Goal: Task Accomplishment & Management: Complete application form

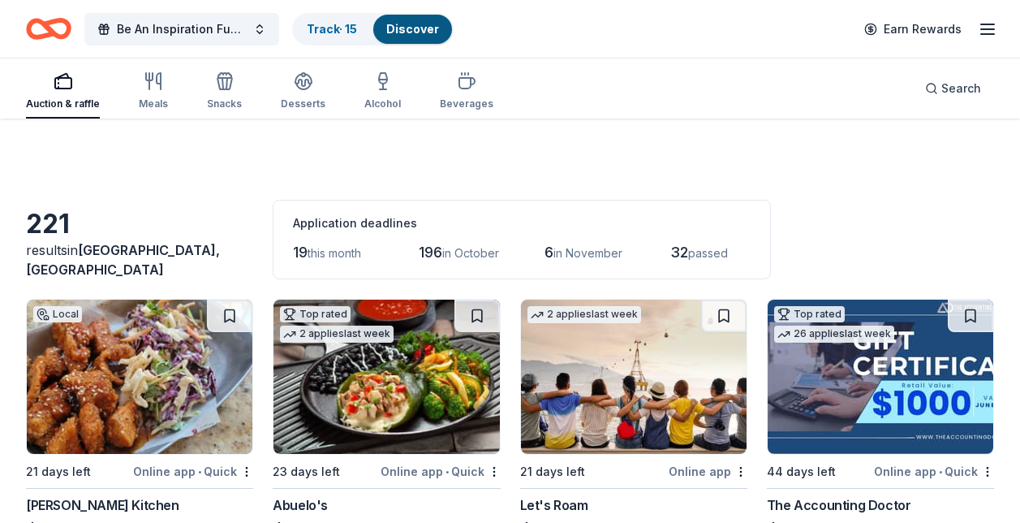
scroll to position [161, 0]
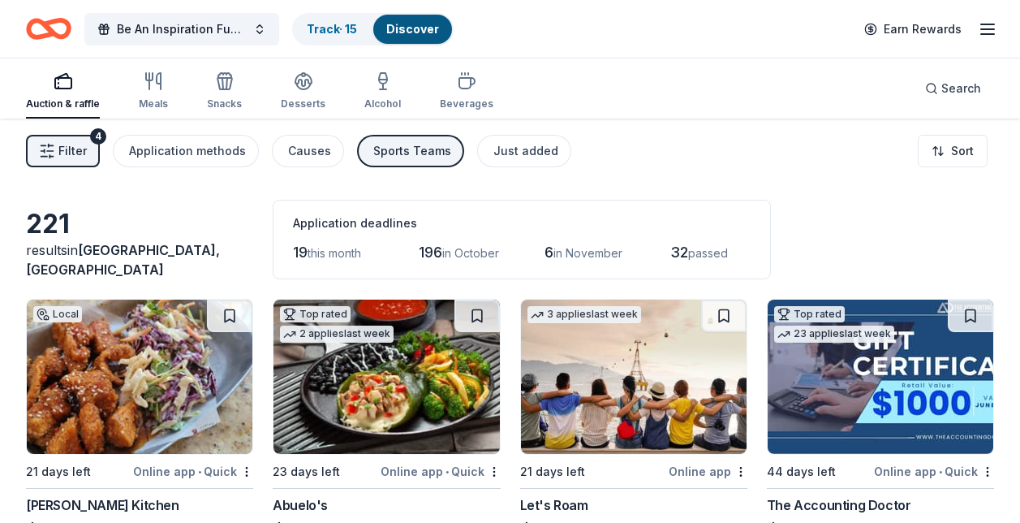
scroll to position [82, 0]
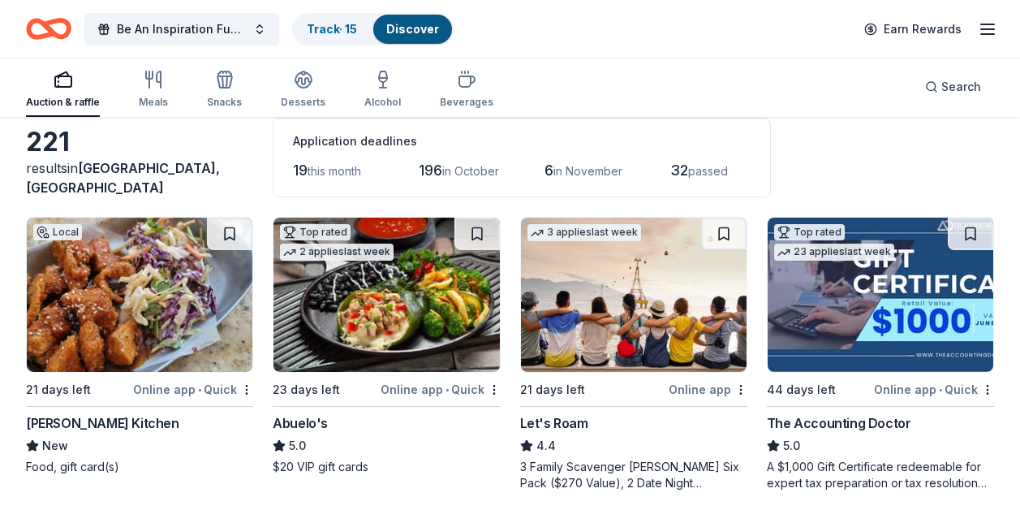
click at [338, 383] on div "23 days left" at bounding box center [325, 389] width 104 height 20
click at [489, 238] on button at bounding box center [477, 234] width 45 height 32
click at [877, 422] on div "The Accounting Doctor" at bounding box center [839, 422] width 144 height 19
click at [970, 233] on button at bounding box center [972, 234] width 42 height 32
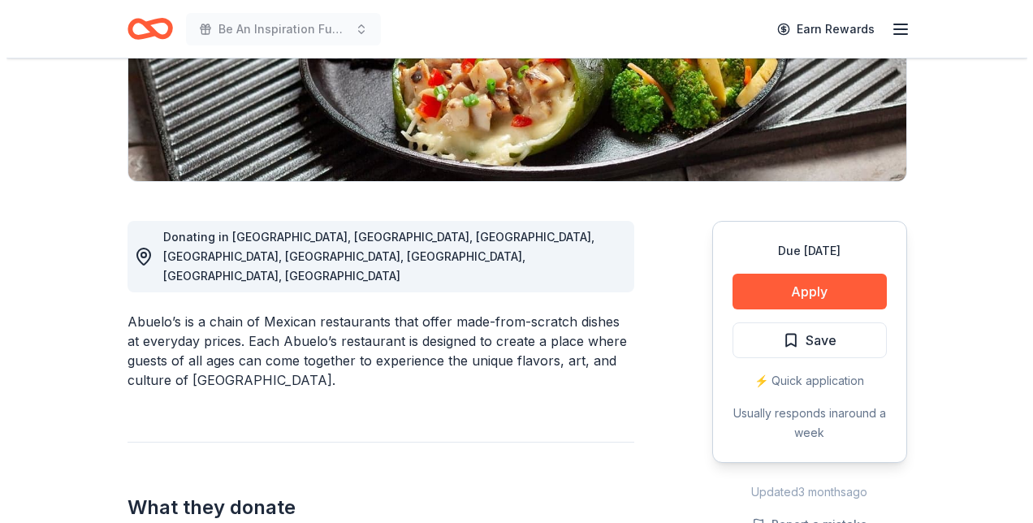
scroll to position [322, 0]
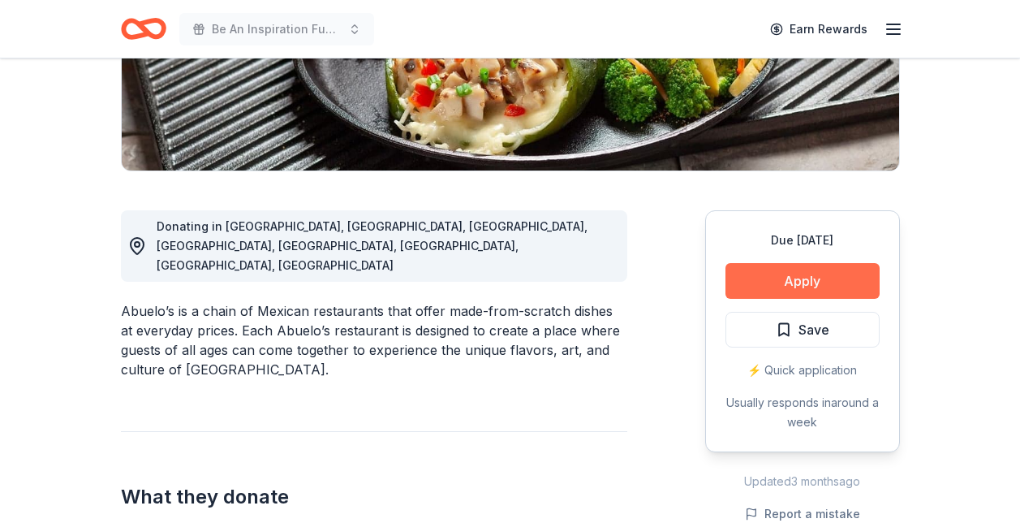
click at [781, 278] on button "Apply" at bounding box center [803, 281] width 154 height 36
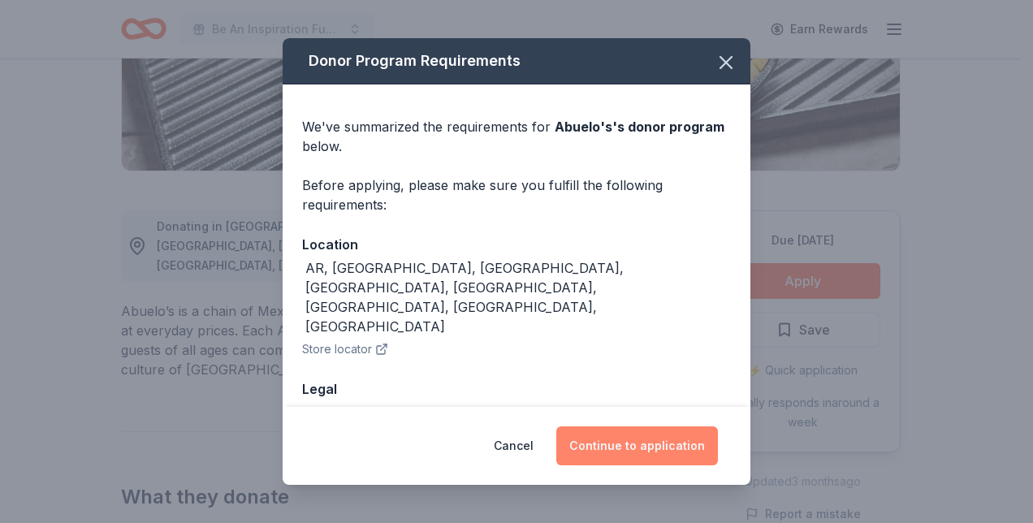
click at [654, 447] on button "Continue to application" at bounding box center [637, 445] width 162 height 39
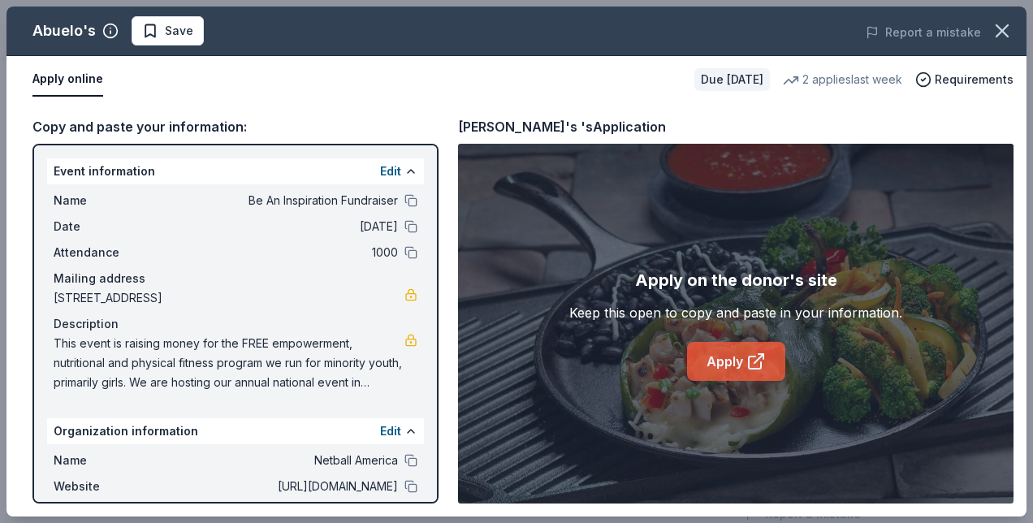
click at [741, 366] on link "Apply" at bounding box center [736, 361] width 98 height 39
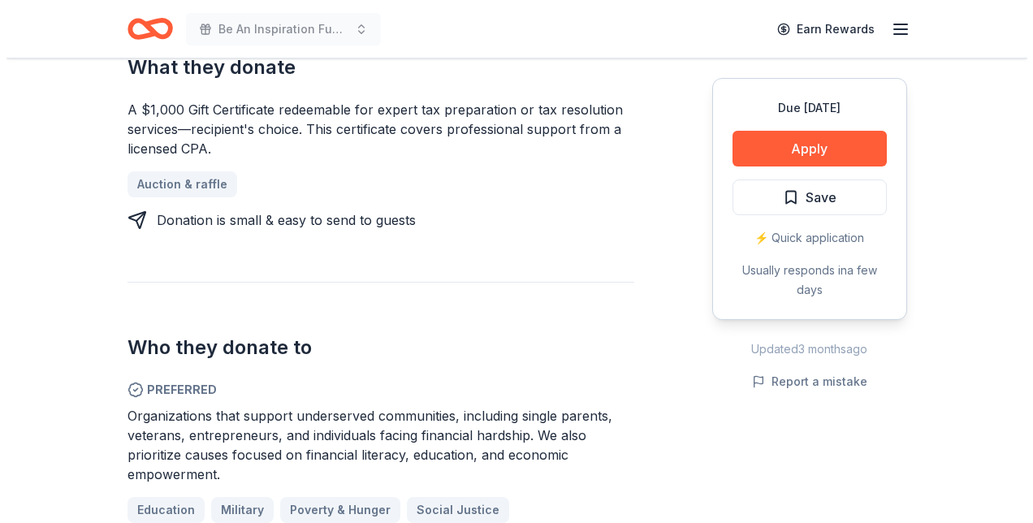
scroll to position [692, 0]
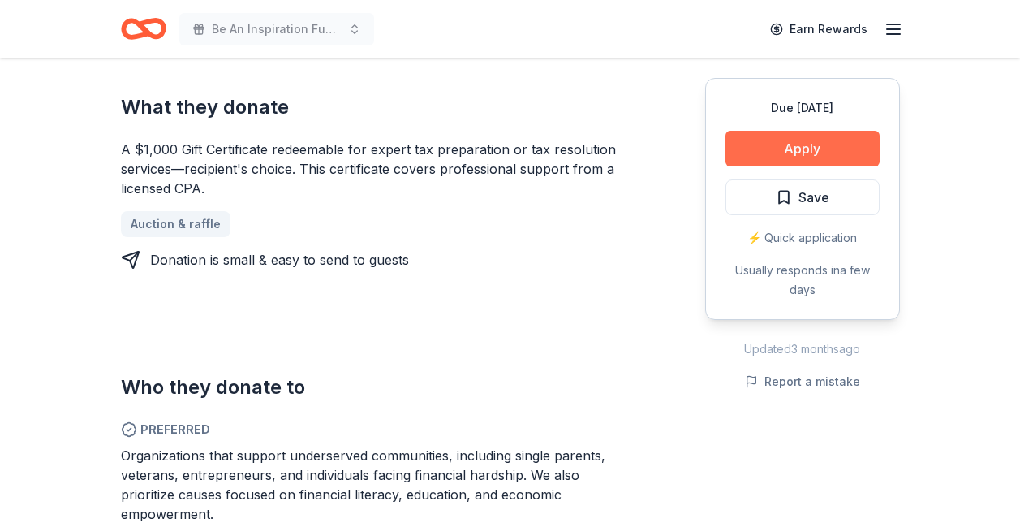
click at [810, 140] on button "Apply" at bounding box center [803, 149] width 154 height 36
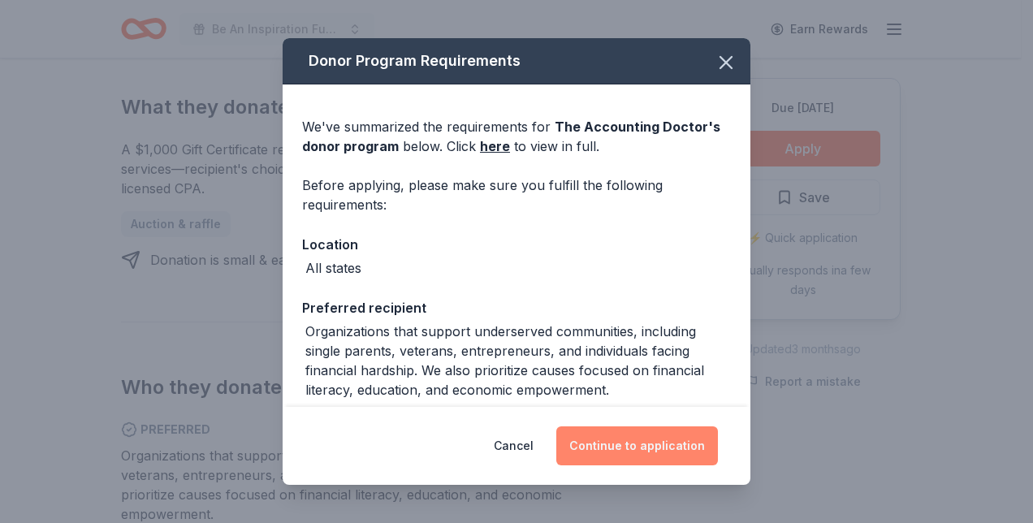
click at [636, 444] on button "Continue to application" at bounding box center [637, 445] width 162 height 39
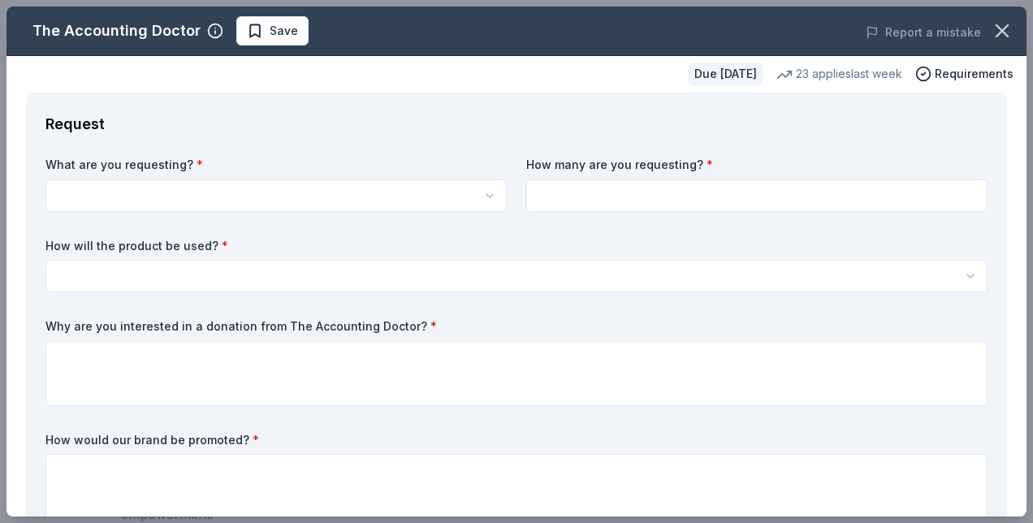
scroll to position [0, 0]
click at [481, 198] on html "Be An Inspiration Fundraiser Earn Rewards Due in 44 days Share The Accounting D…" at bounding box center [516, 261] width 1033 height 523
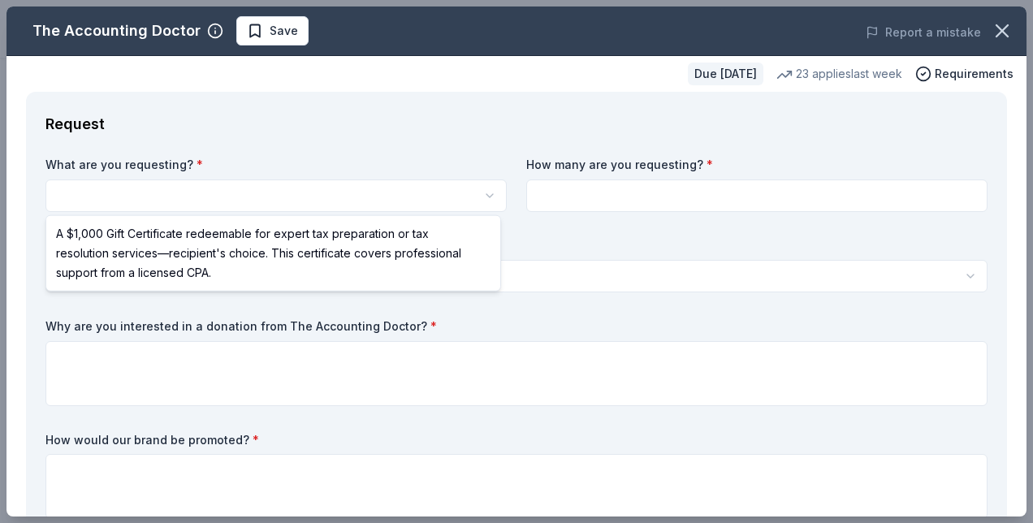
select select "A $1,000 Gift Certificate redeemable for expert tax preparation or tax resoluti…"
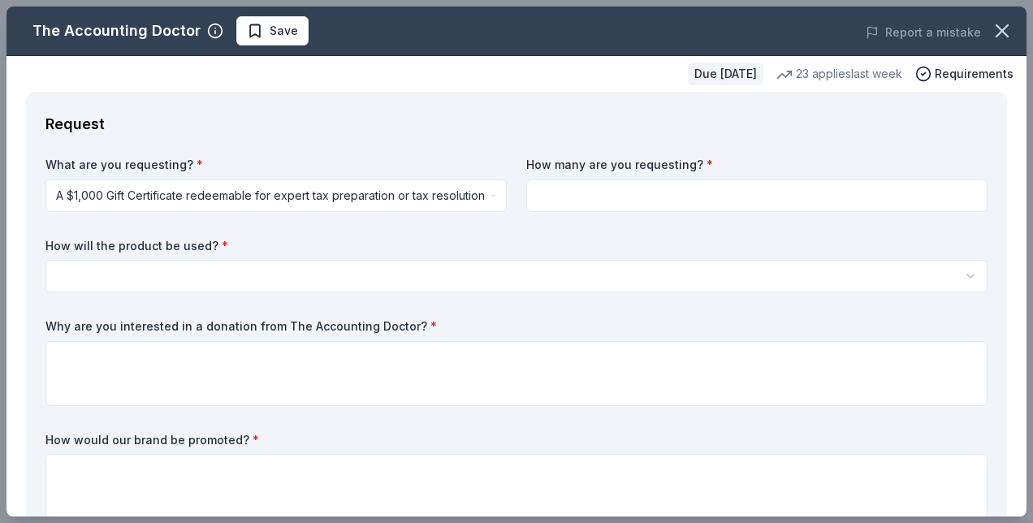
click at [565, 200] on input at bounding box center [756, 195] width 461 height 32
type input "2"
click at [678, 272] on html "Be An Inspiration Fundraiser Save Apply Due in 44 days Share The Accounting Doc…" at bounding box center [516, 261] width 1033 height 523
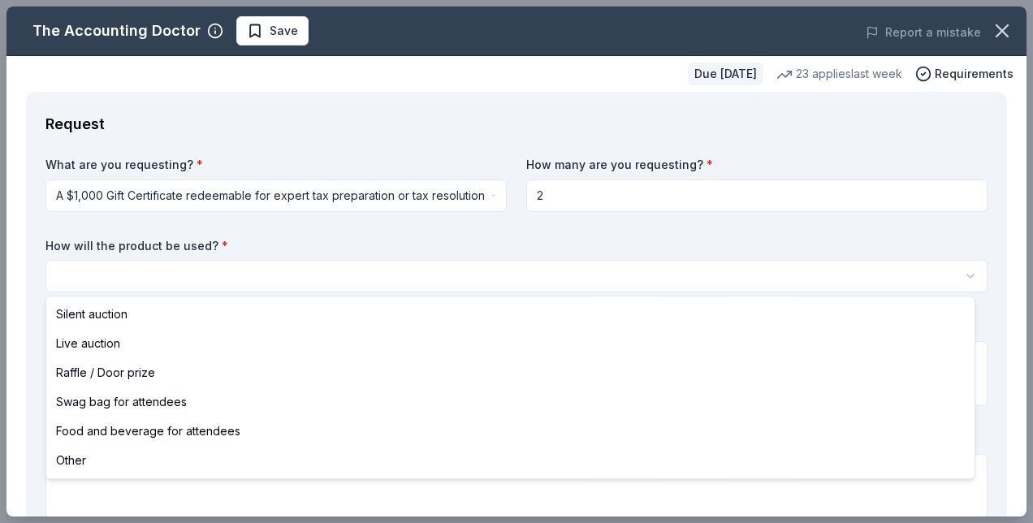
select select "silentAuction"
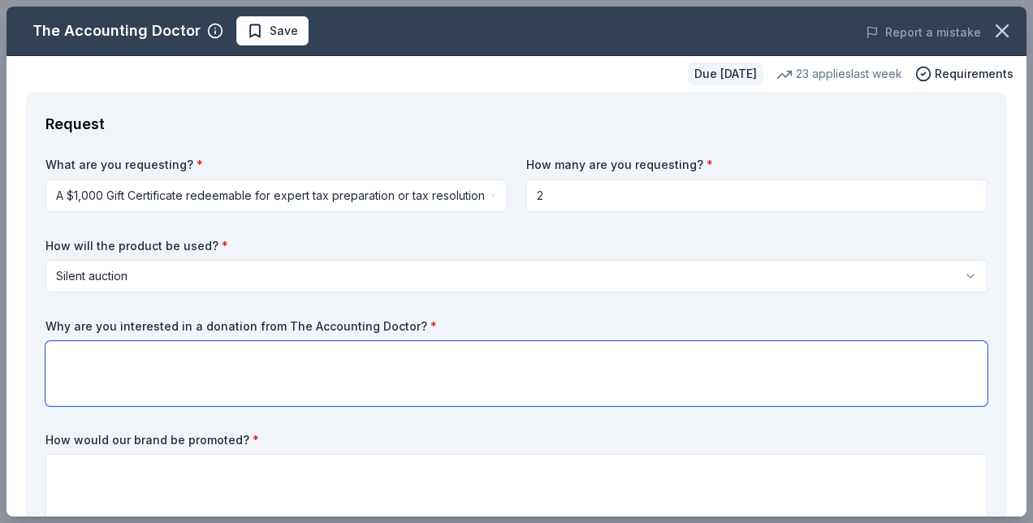
click at [169, 369] on textarea at bounding box center [516, 373] width 942 height 65
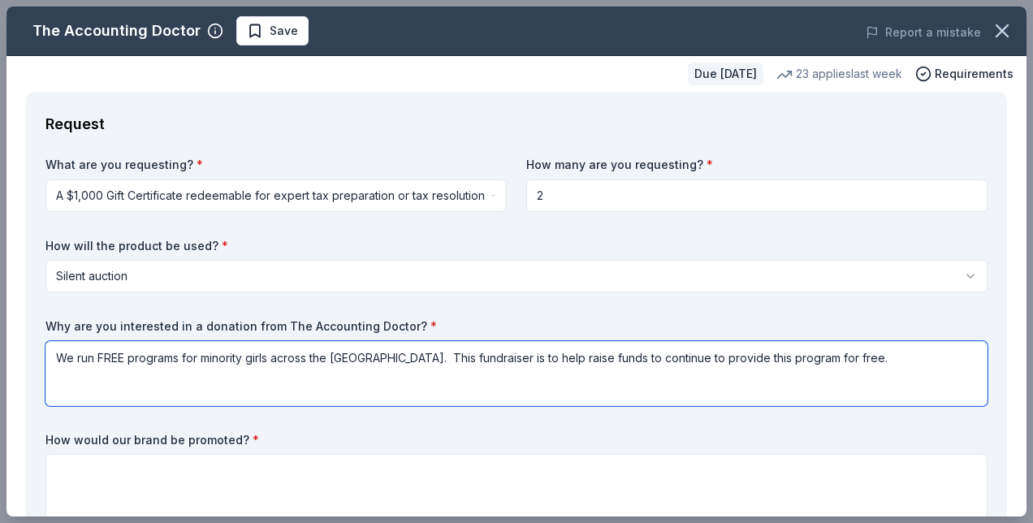
paste textarea "This program uses the sport of netball to teach the rules of life and covers te…"
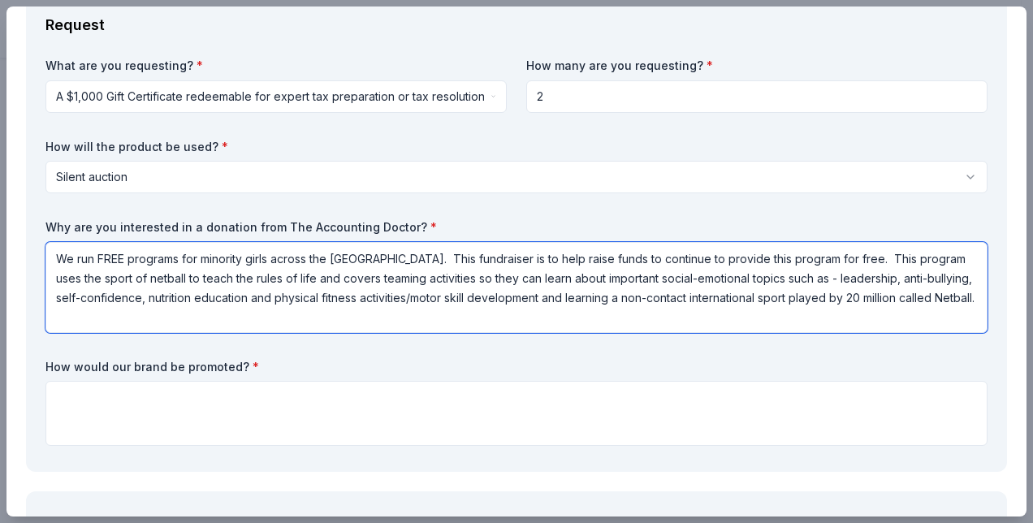
scroll to position [106, 0]
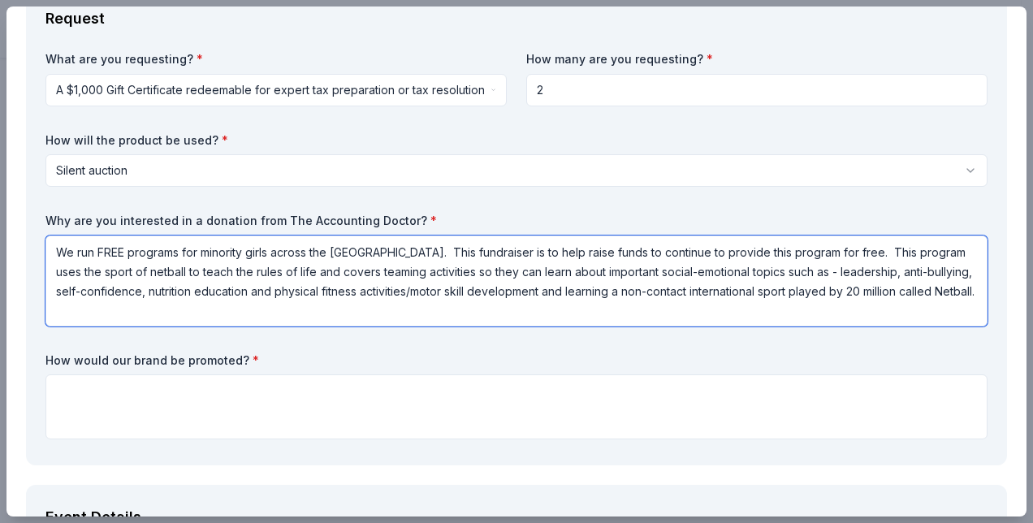
type textarea "We run FREE programs for minority girls across the USA. This fundraiser is to h…"
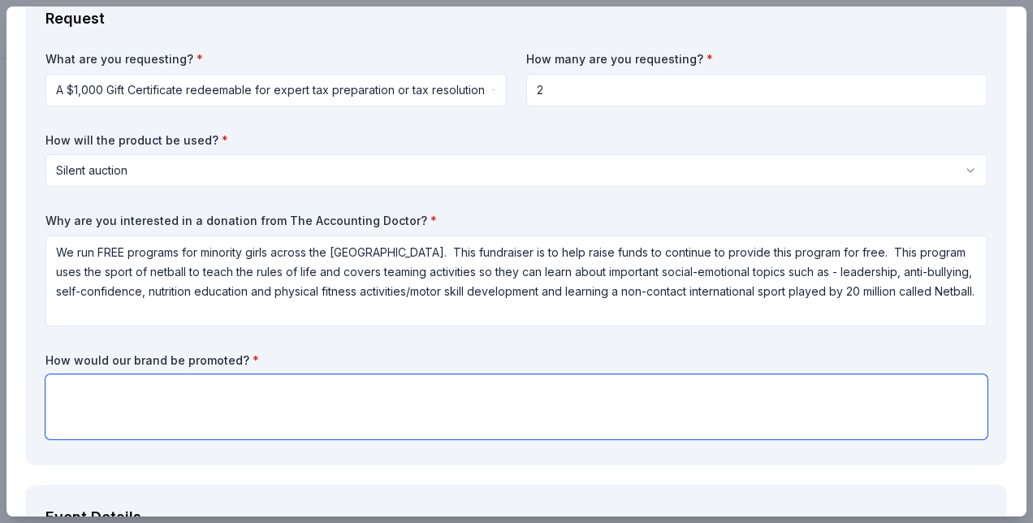
click at [272, 398] on textarea at bounding box center [516, 406] width 942 height 65
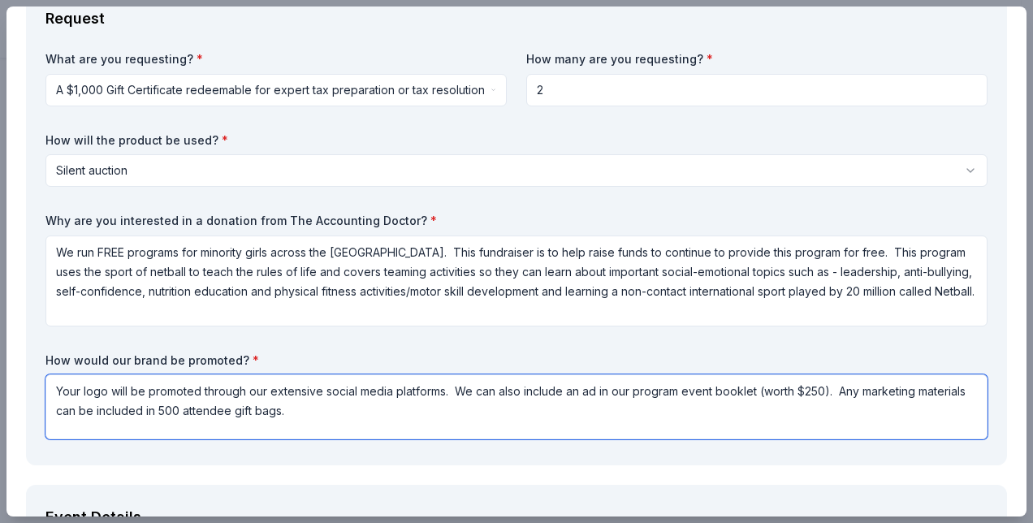
type textarea "Your logo will be promoted through our extensive social media platforms. We can…"
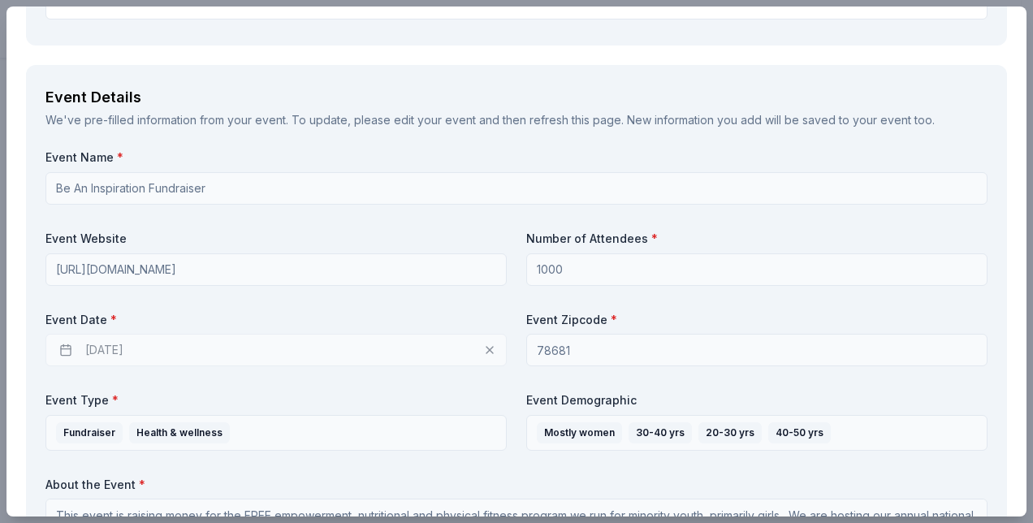
scroll to position [531, 0]
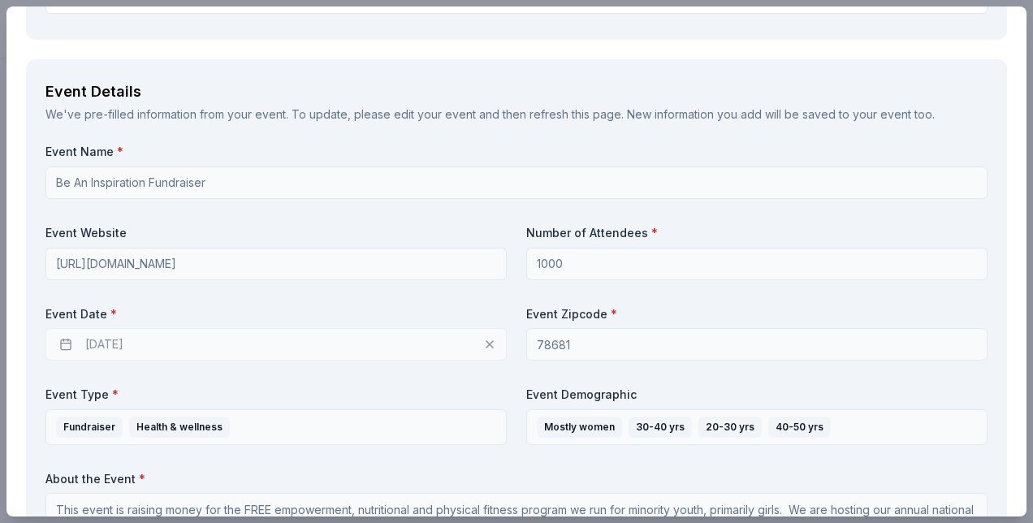
click at [444, 335] on div "11/07/2025" at bounding box center [275, 344] width 461 height 32
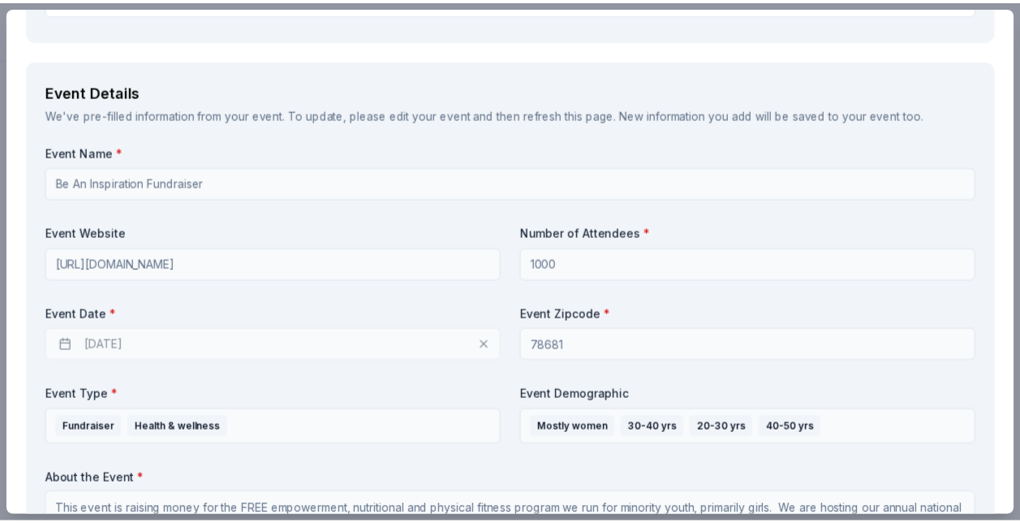
scroll to position [1985, 0]
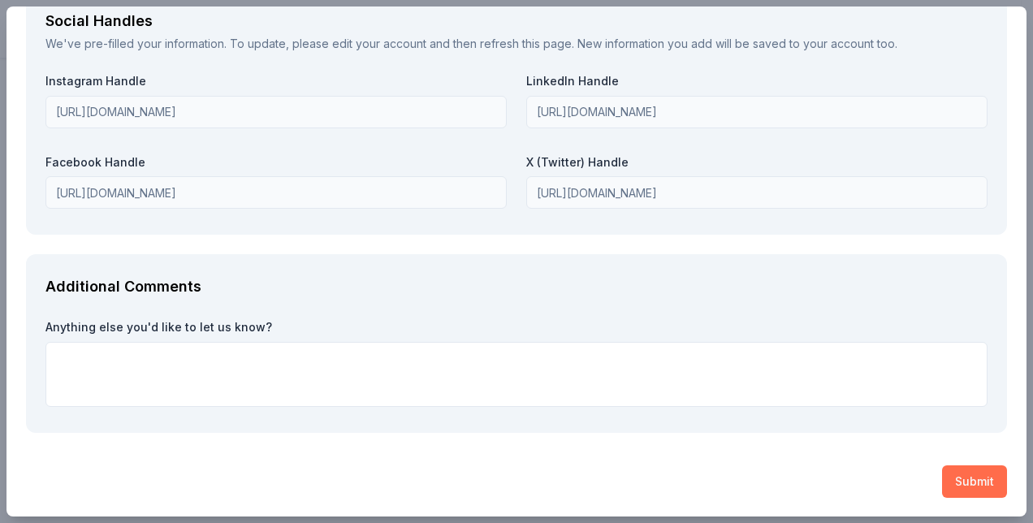
click at [965, 483] on button "Submit" at bounding box center [974, 481] width 65 height 32
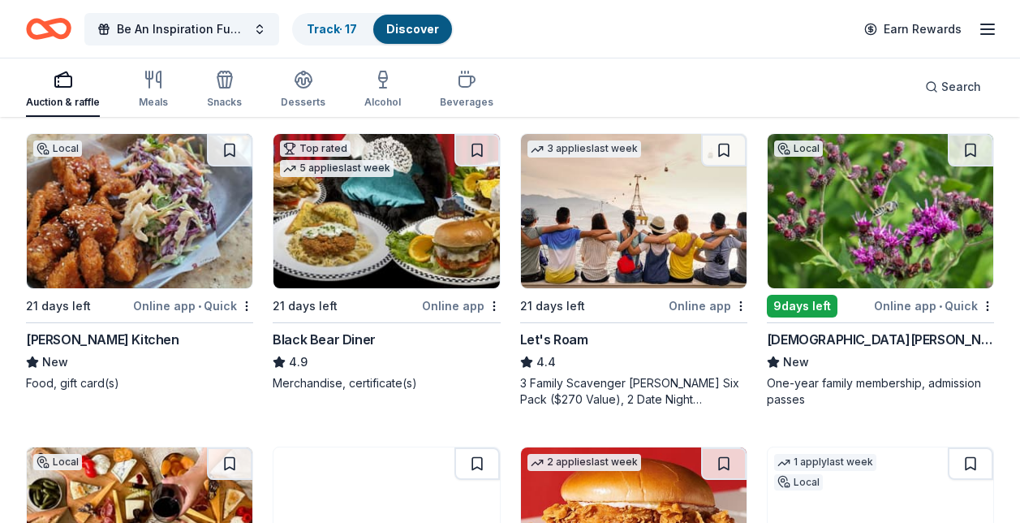
scroll to position [168, 0]
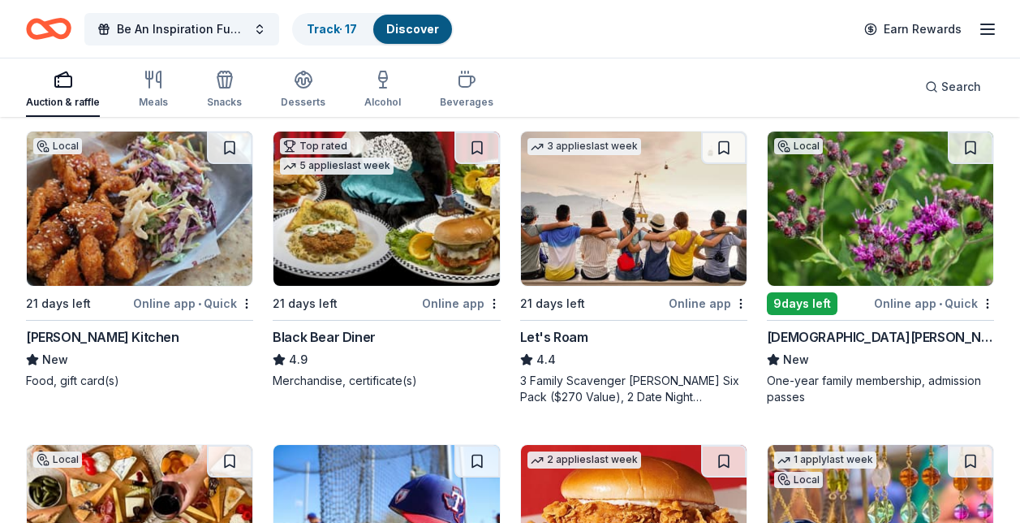
click at [326, 334] on div "Black Bear Diner" at bounding box center [324, 336] width 103 height 19
click at [476, 148] on button at bounding box center [477, 147] width 45 height 32
click at [587, 330] on div "Let's Roam" at bounding box center [633, 336] width 227 height 19
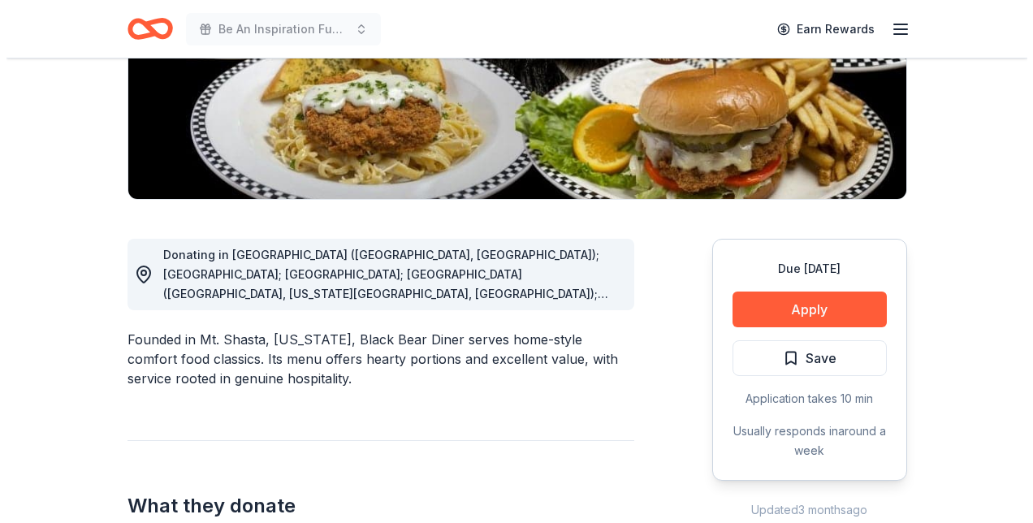
scroll to position [312, 0]
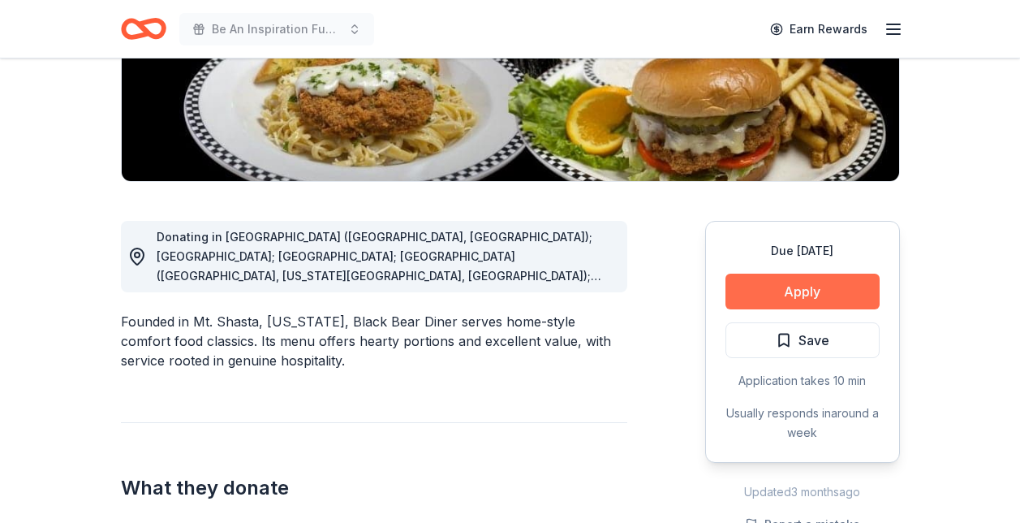
click at [793, 287] on button "Apply" at bounding box center [803, 292] width 154 height 36
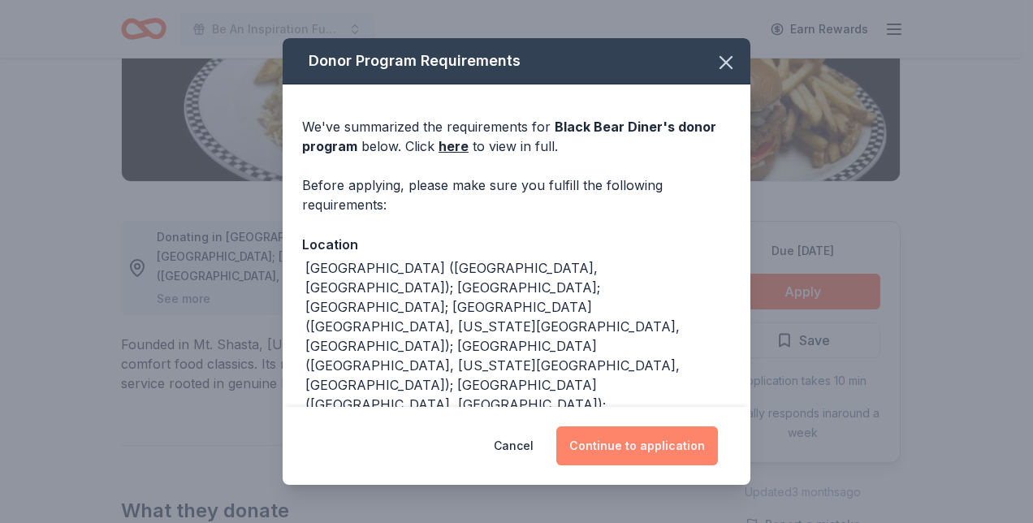
click at [640, 446] on button "Continue to application" at bounding box center [637, 445] width 162 height 39
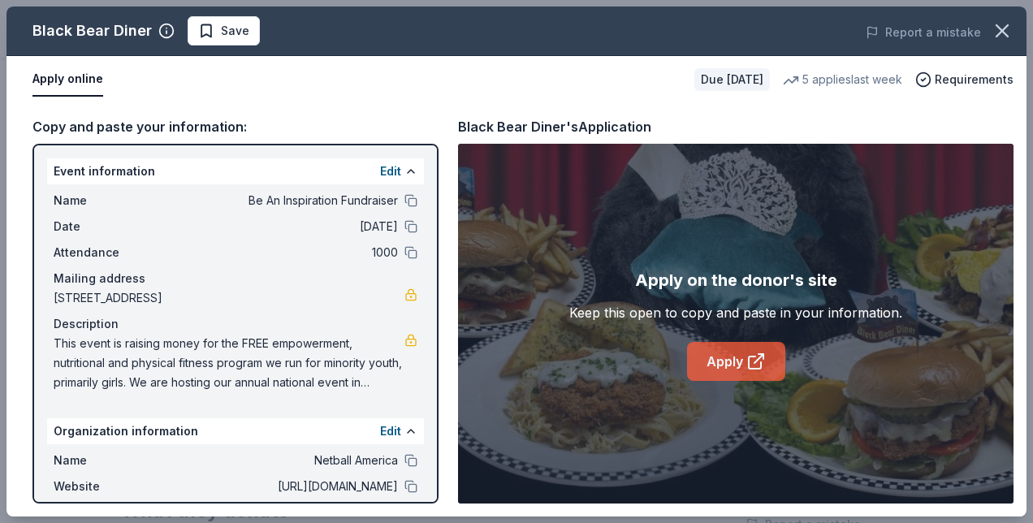
click at [725, 364] on link "Apply" at bounding box center [736, 361] width 98 height 39
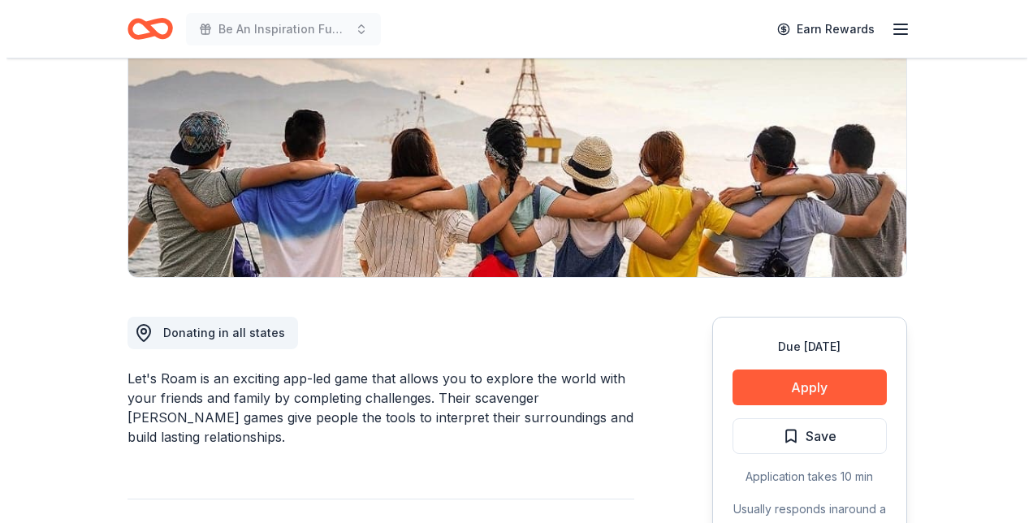
scroll to position [247, 0]
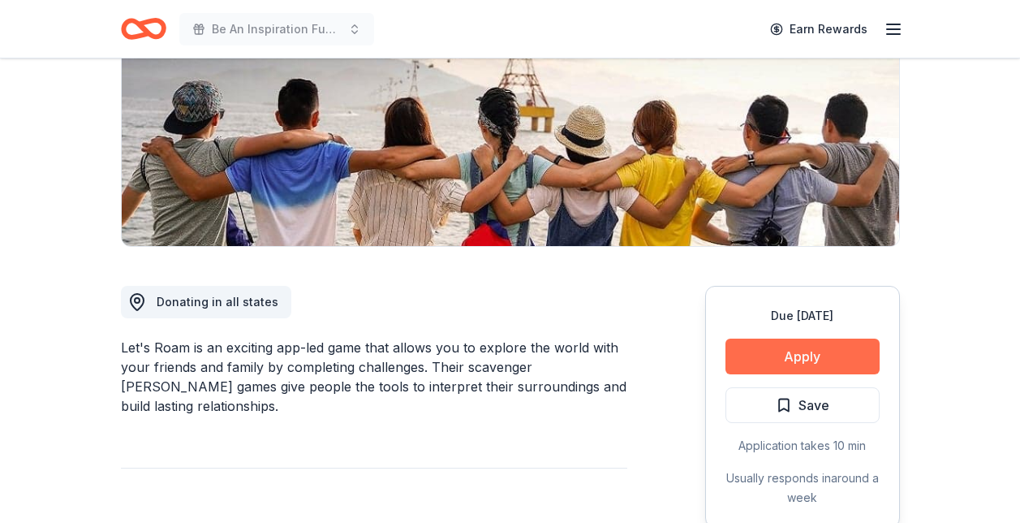
click at [798, 356] on button "Apply" at bounding box center [803, 356] width 154 height 36
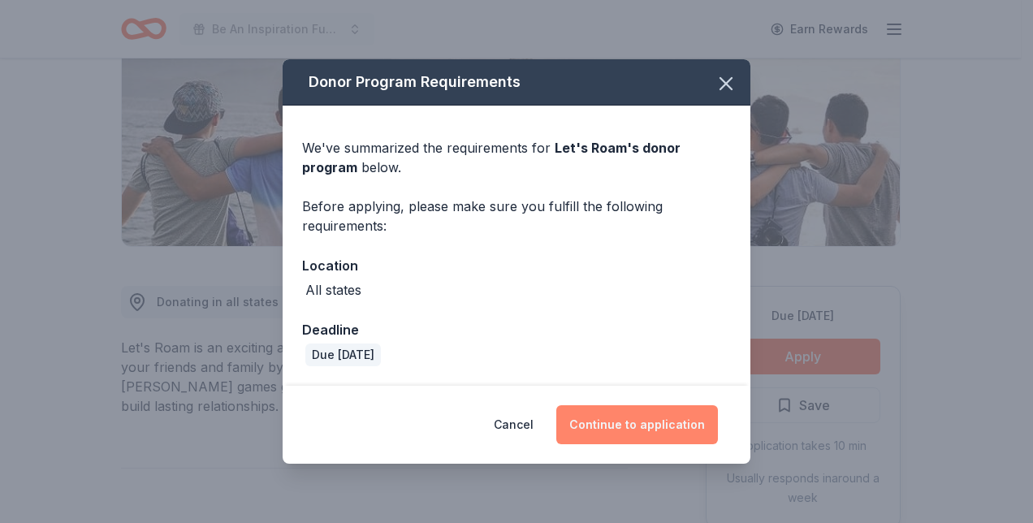
click at [664, 423] on button "Continue to application" at bounding box center [637, 424] width 162 height 39
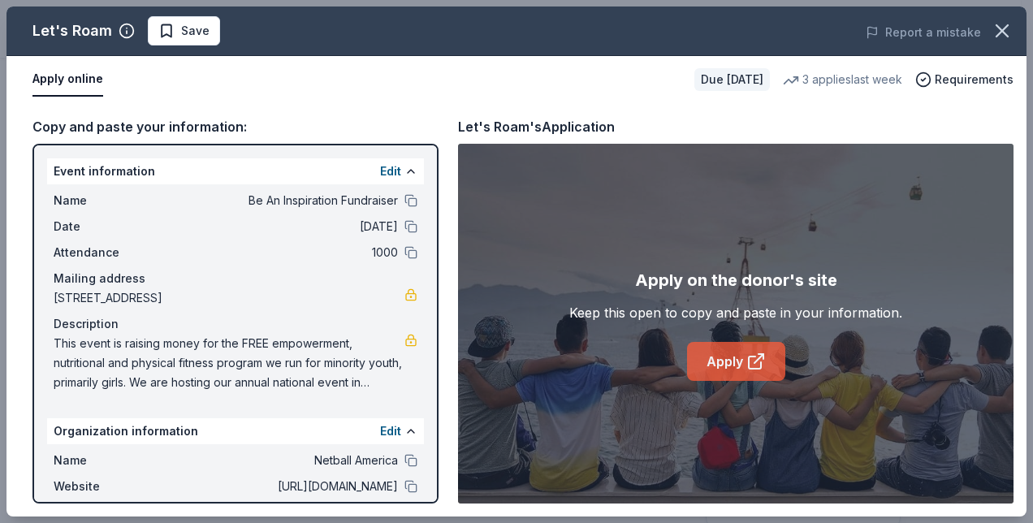
click at [744, 356] on link "Apply" at bounding box center [736, 361] width 98 height 39
click at [718, 351] on link "Apply" at bounding box center [736, 361] width 98 height 39
